Goal: Navigation & Orientation: Find specific page/section

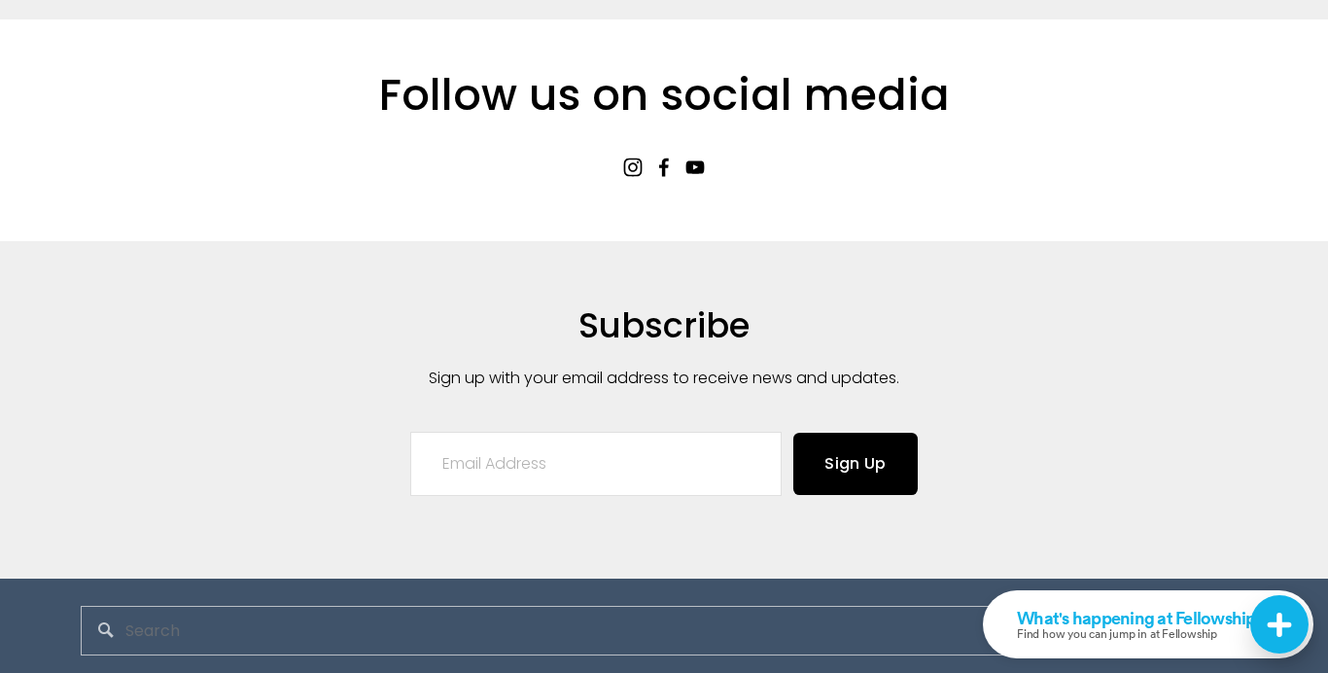
scroll to position [4200, 0]
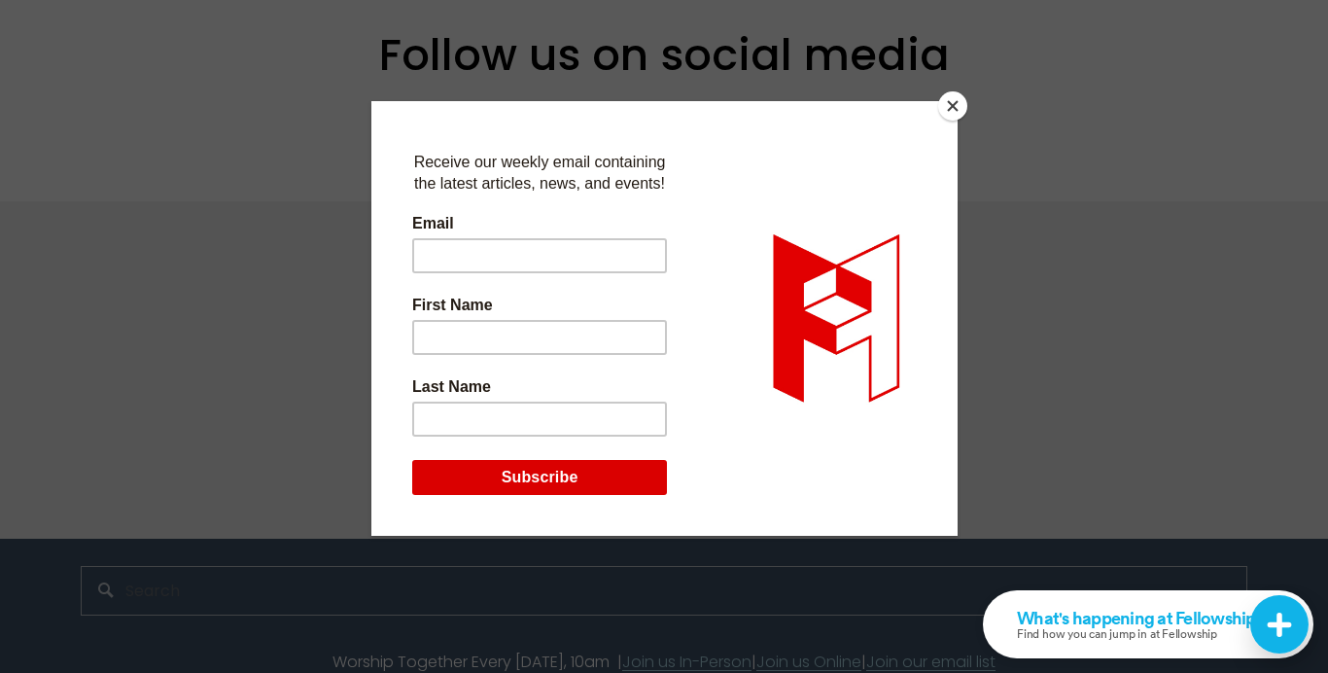
click at [946, 104] on button "Close" at bounding box center [952, 105] width 29 height 29
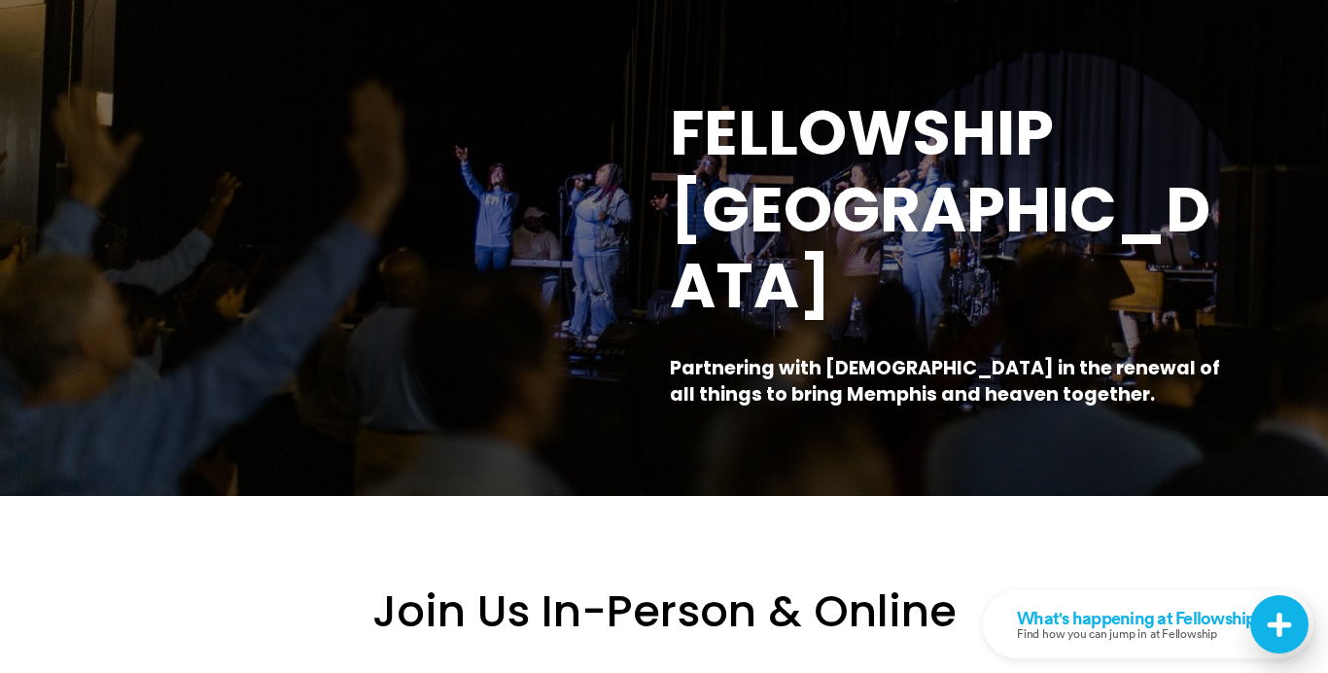
scroll to position [0, 0]
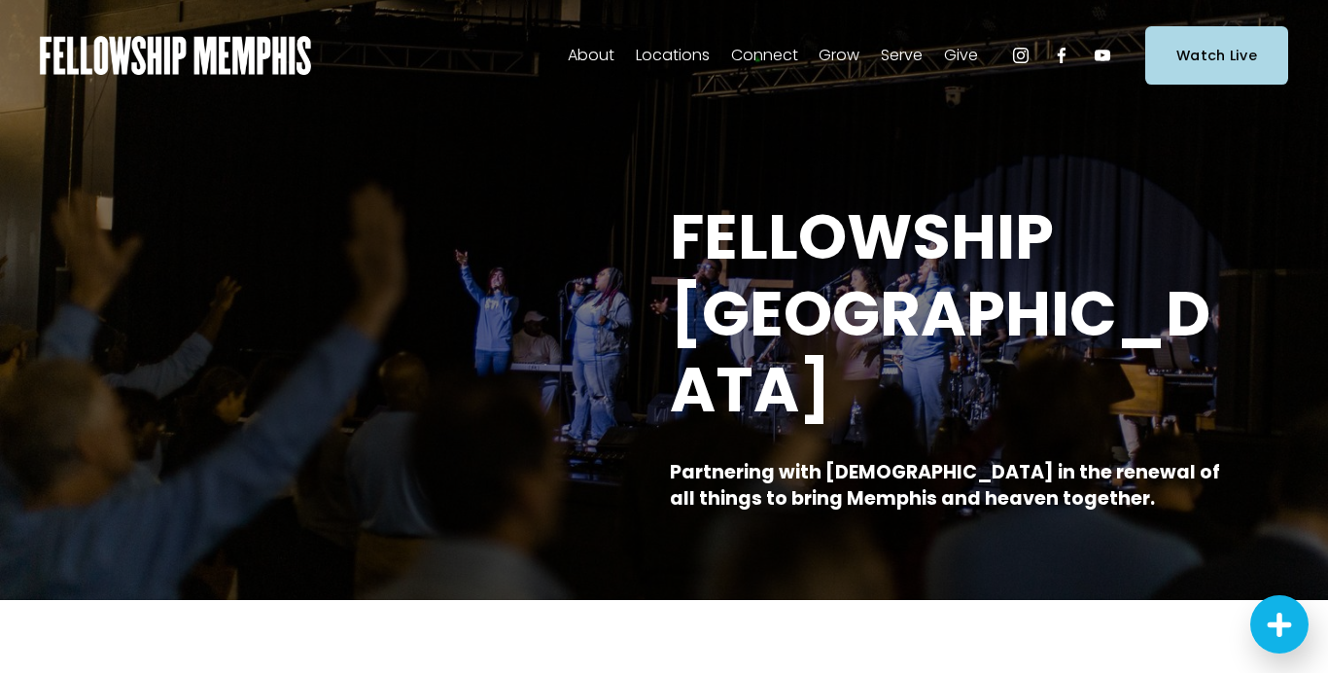
click at [0, 0] on span "Staff" at bounding box center [0, 0] width 0 height 0
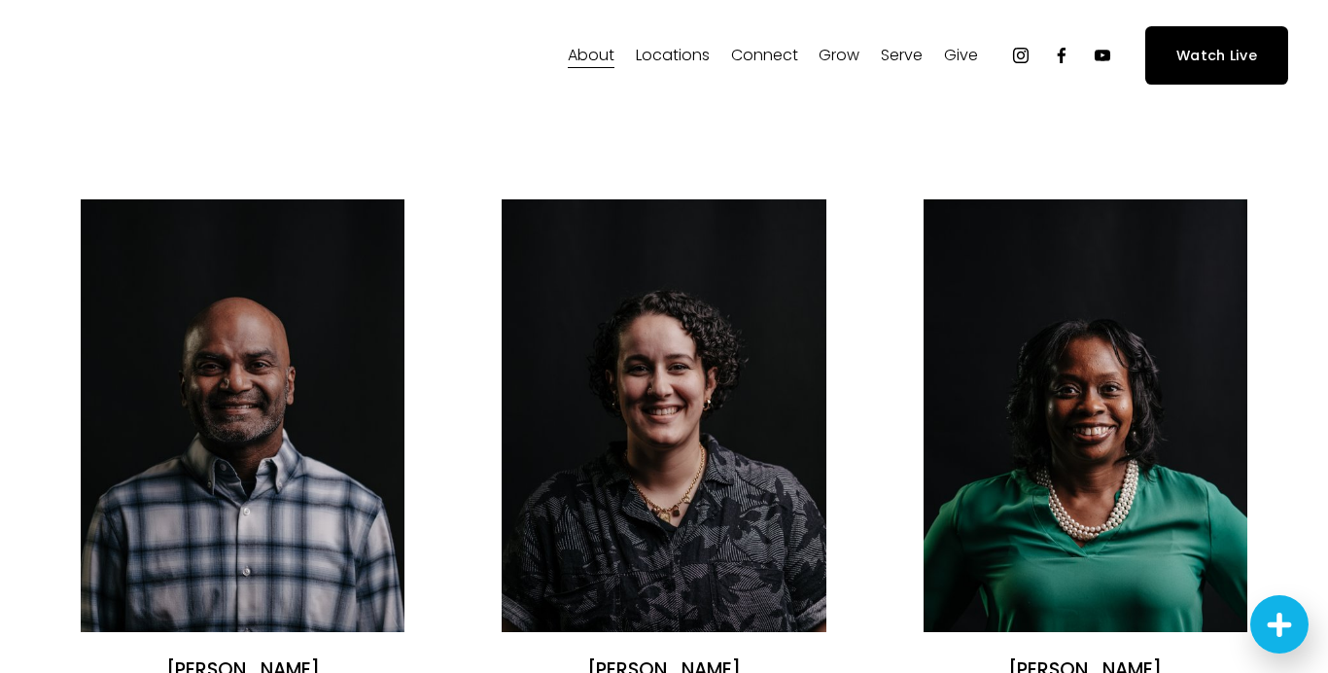
click at [0, 0] on span "Careers" at bounding box center [0, 0] width 0 height 0
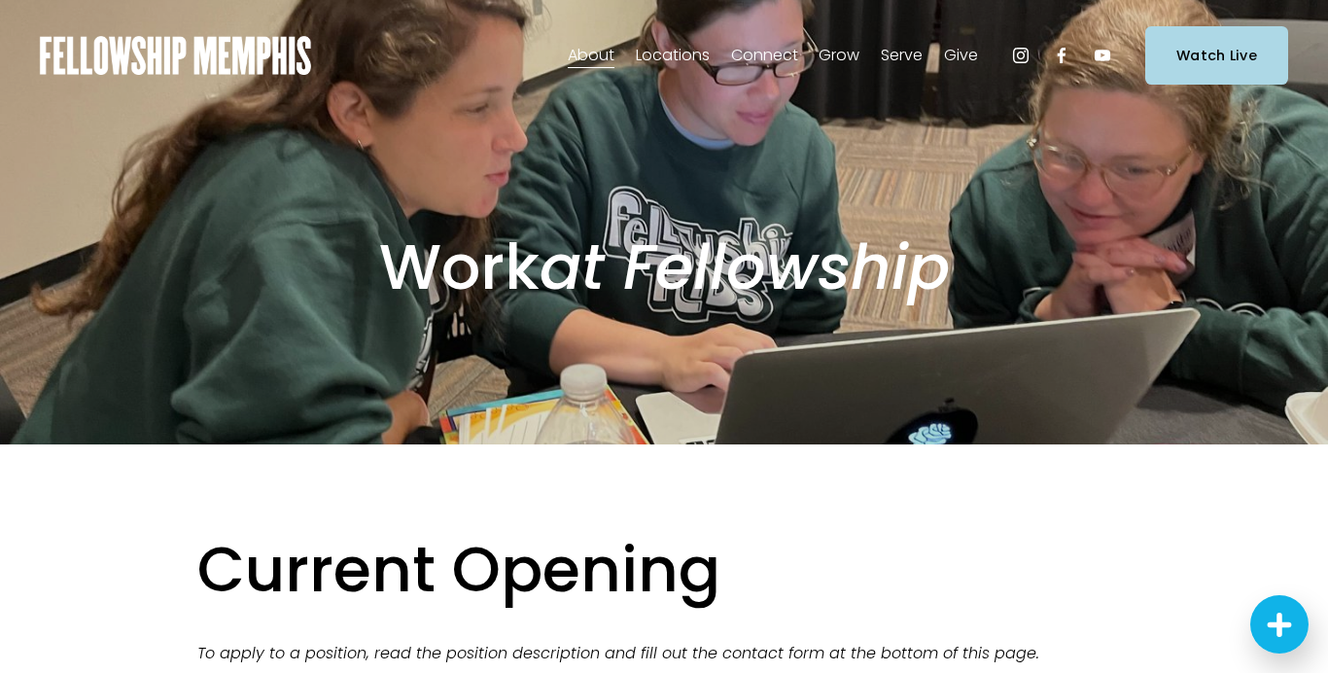
click at [0, 0] on span "Discipleship Resources" at bounding box center [0, 0] width 0 height 0
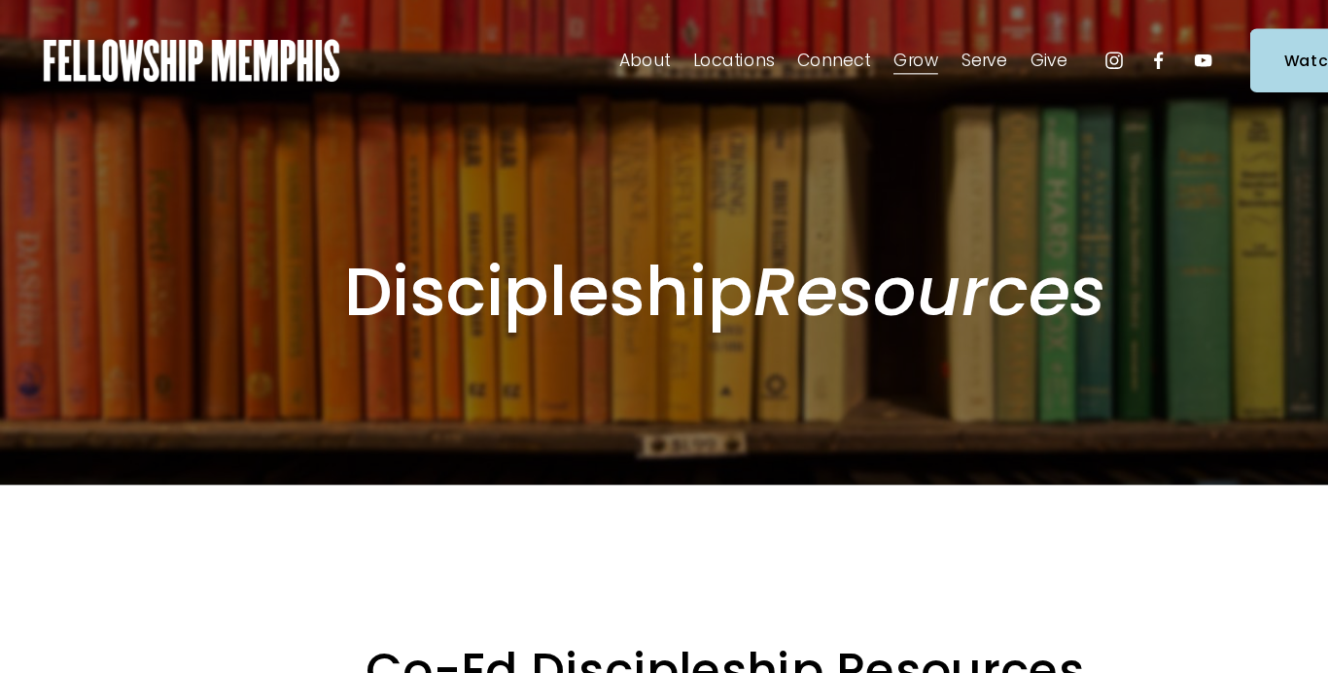
click at [0, 0] on span "Missions" at bounding box center [0, 0] width 0 height 0
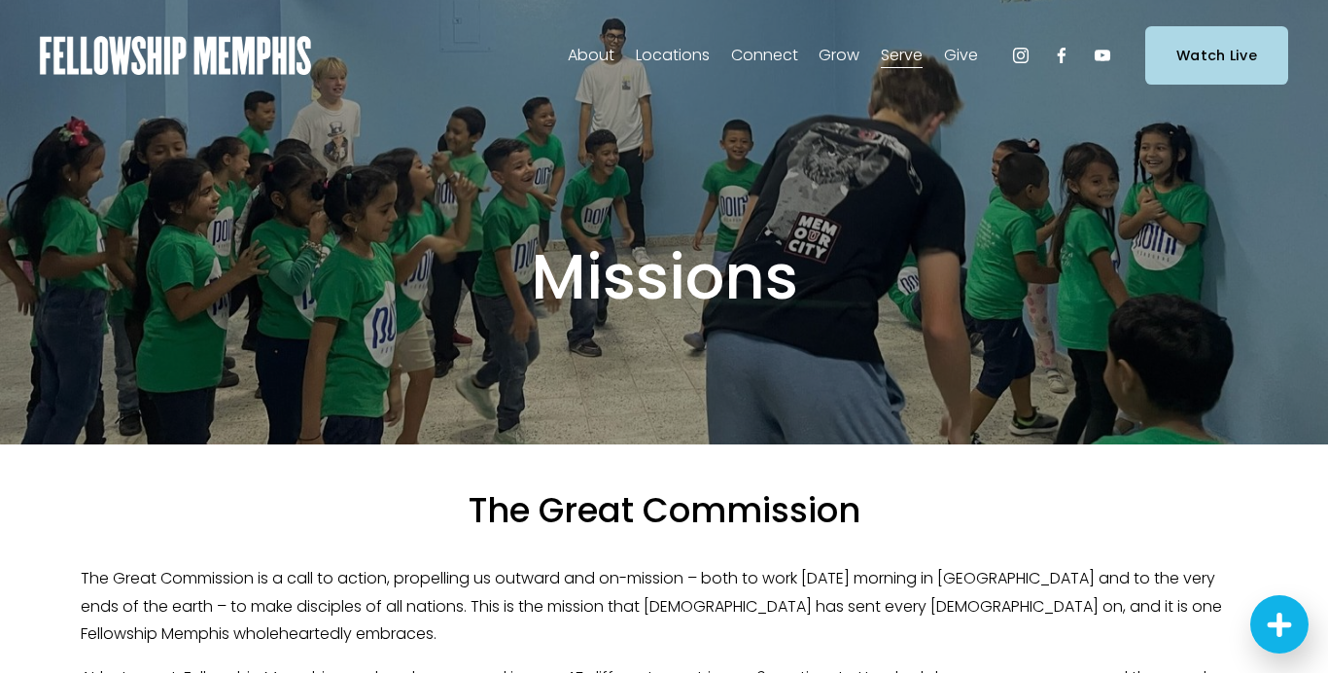
click at [0, 0] on span "Staff" at bounding box center [0, 0] width 0 height 0
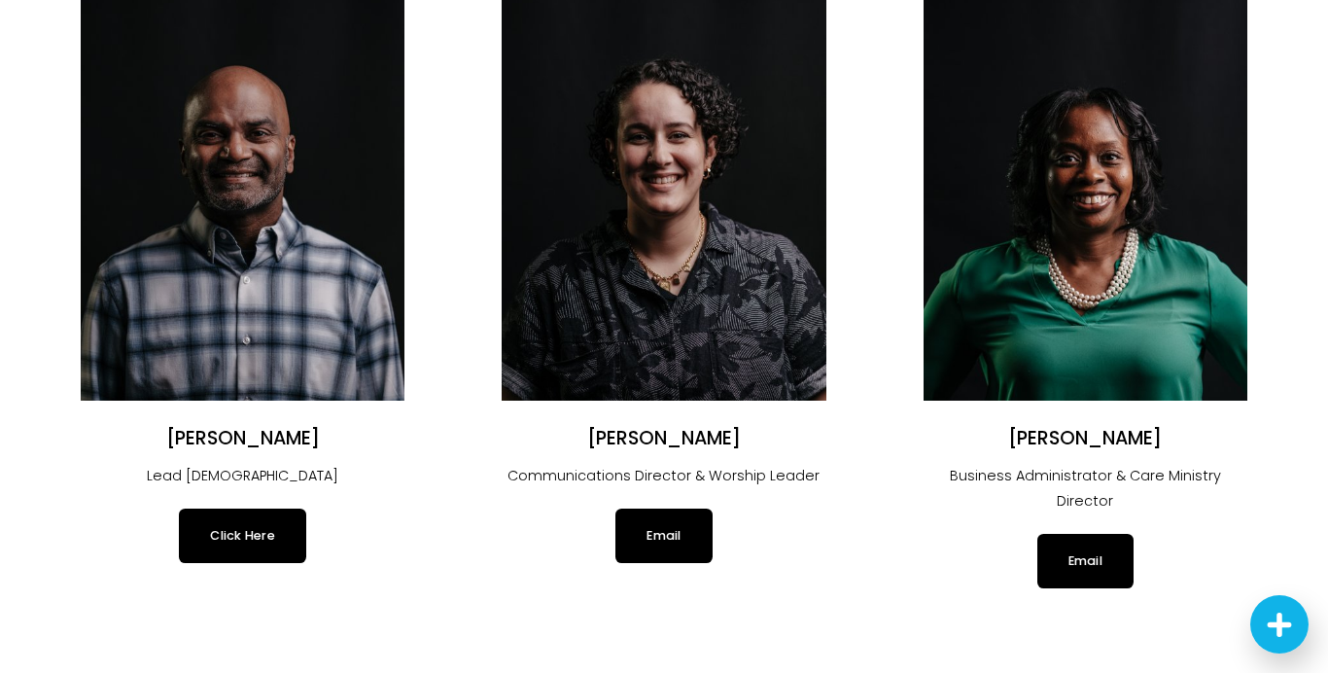
scroll to position [236, 0]
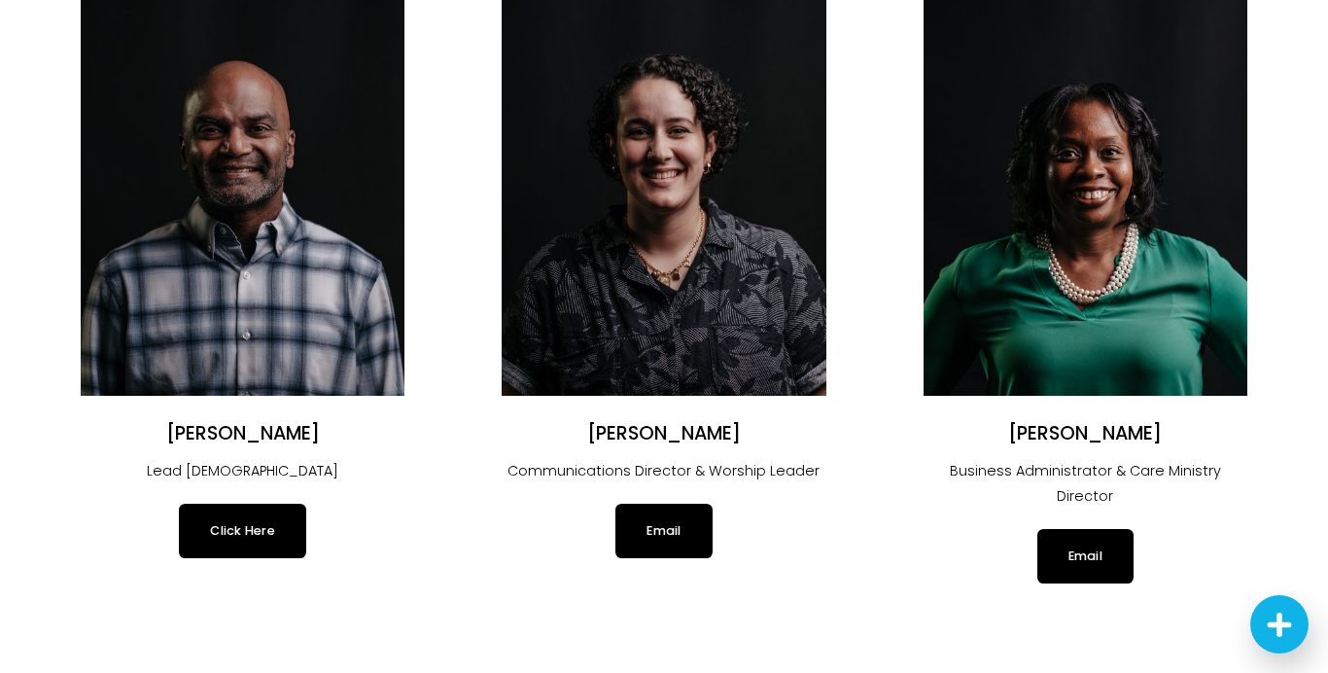
click at [234, 538] on link "Click Here" at bounding box center [242, 531] width 127 height 54
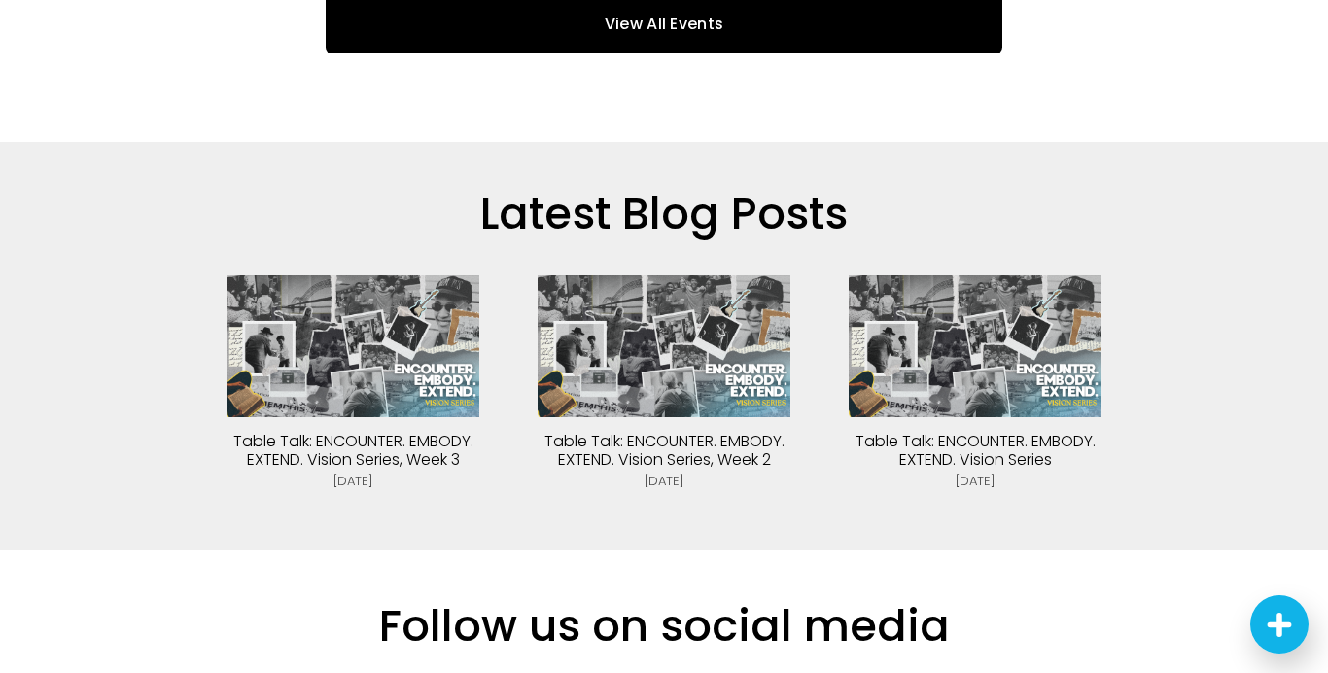
scroll to position [4200, 0]
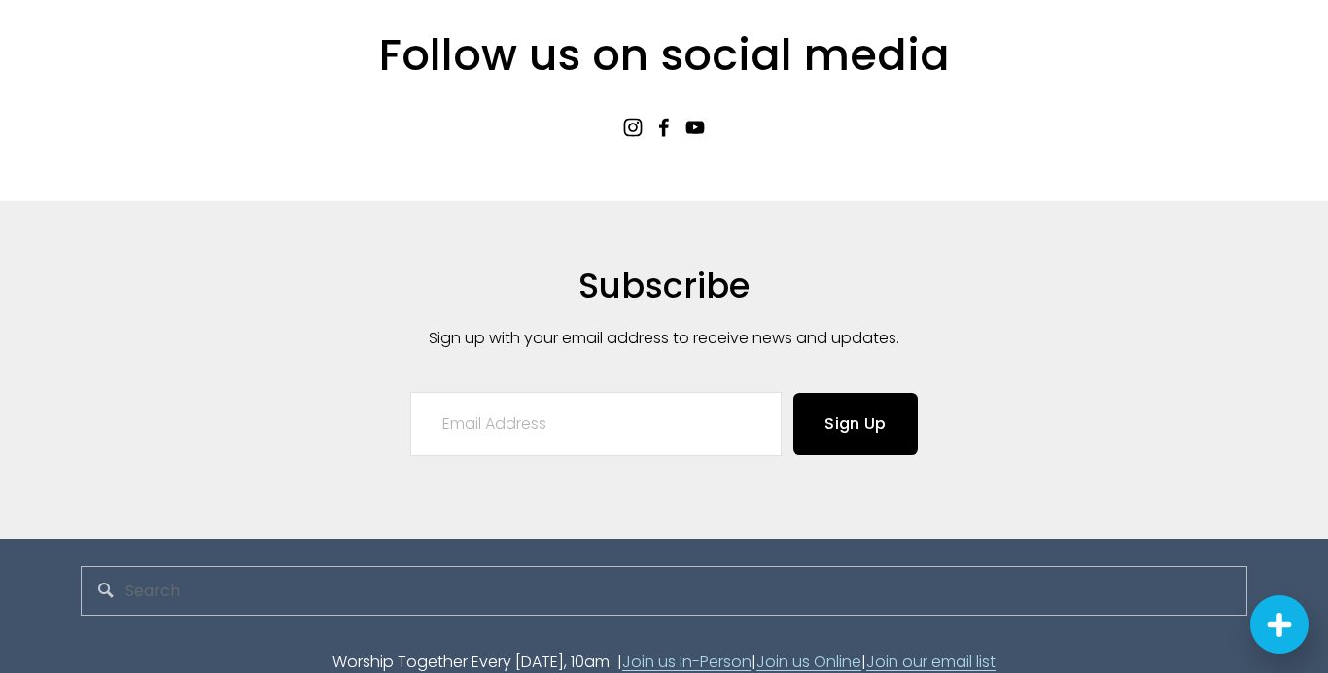
click at [700, 121] on use "YouTube" at bounding box center [696, 127] width 18 height 13
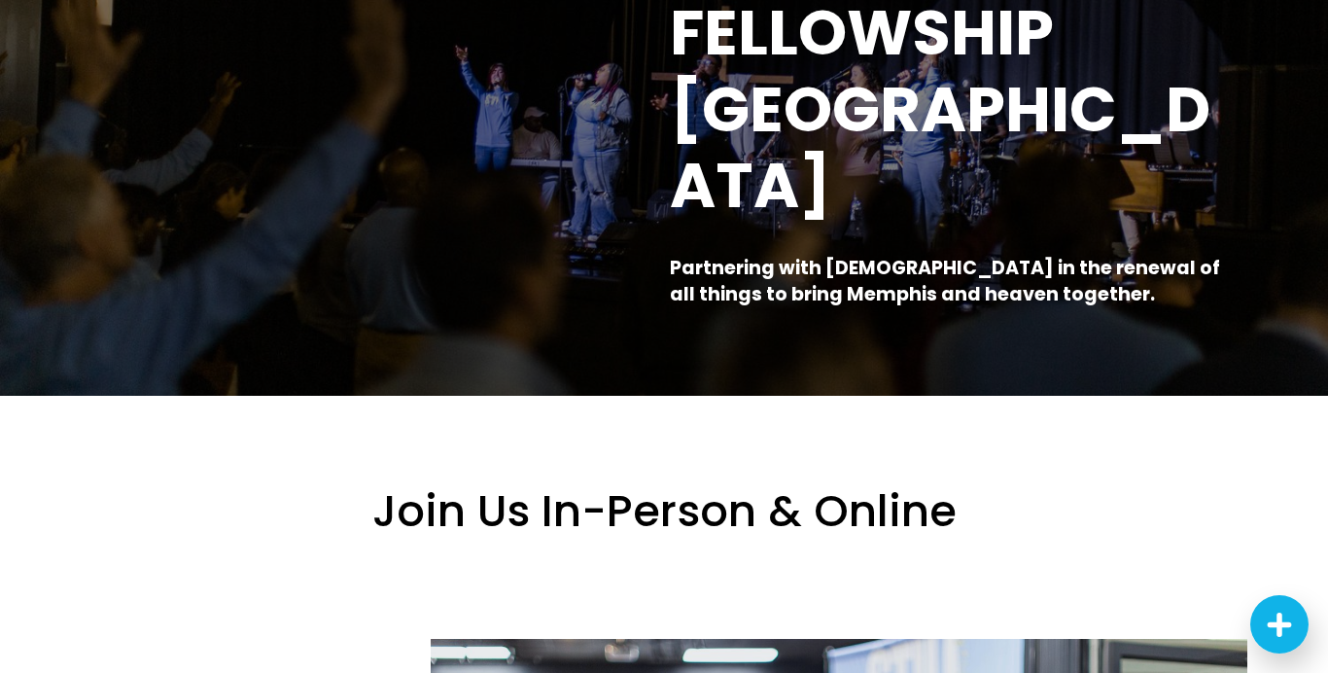
scroll to position [0, 0]
